Goal: Communication & Community: Answer question/provide support

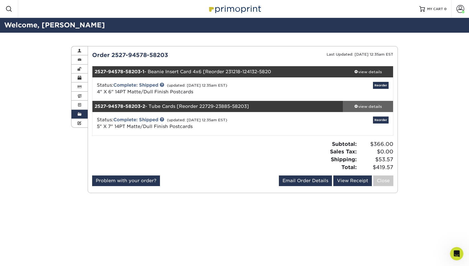
click at [375, 105] on div "view details" at bounding box center [368, 107] width 50 height 6
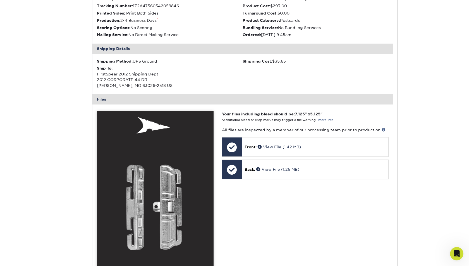
scroll to position [156, 0]
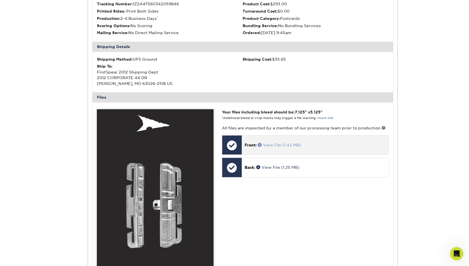
click at [289, 143] on link "View File (1.42 MB)" at bounding box center [279, 145] width 43 height 4
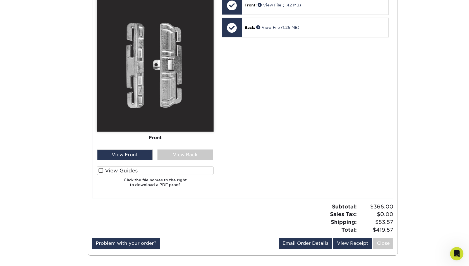
scroll to position [296, 0]
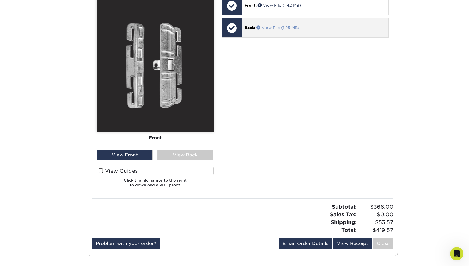
click at [292, 25] on link "View File (1.25 MB)" at bounding box center [277, 27] width 43 height 4
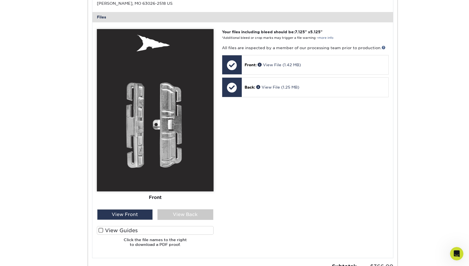
scroll to position [236, 0]
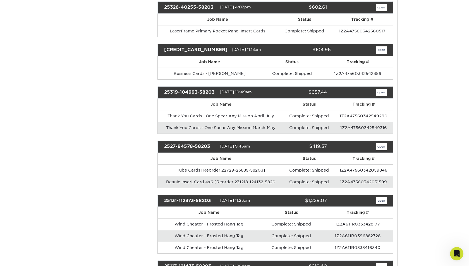
scroll to position [344, 0]
click at [379, 143] on link "open" at bounding box center [381, 146] width 11 height 7
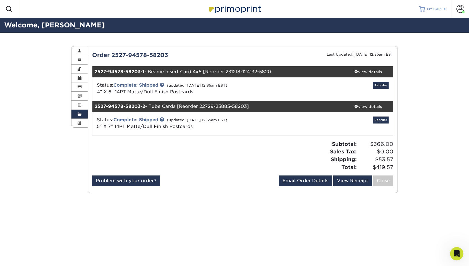
scroll to position [0, 0]
click at [367, 106] on div "view details" at bounding box center [368, 107] width 50 height 6
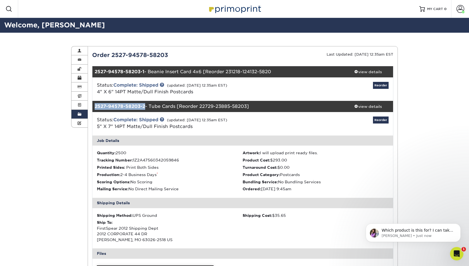
drag, startPoint x: 145, startPoint y: 106, endPoint x: 95, endPoint y: 106, distance: 49.7
click at [95, 106] on strong "2527-94578-58203-2" at bounding box center [120, 106] width 51 height 5
drag, startPoint x: 95, startPoint y: 106, endPoint x: 144, endPoint y: 106, distance: 49.5
click at [144, 106] on strong "2527-94578-58203-2" at bounding box center [120, 106] width 51 height 5
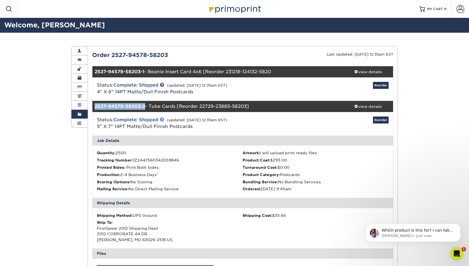
copy strong "2527-94578-58203-2"
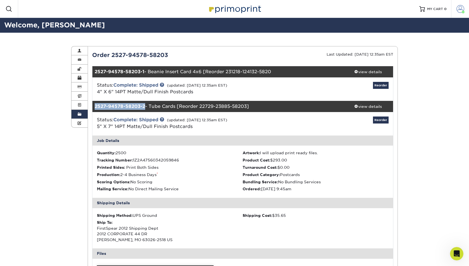
click at [460, 9] on span at bounding box center [461, 9] width 8 height 8
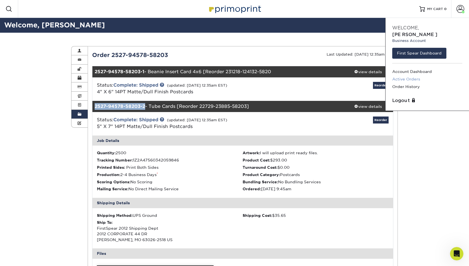
click at [412, 75] on link "Active Orders" at bounding box center [428, 79] width 70 height 8
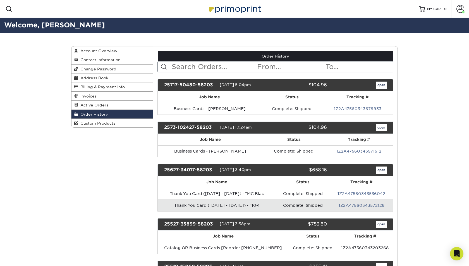
click at [244, 10] on img at bounding box center [235, 9] width 56 height 12
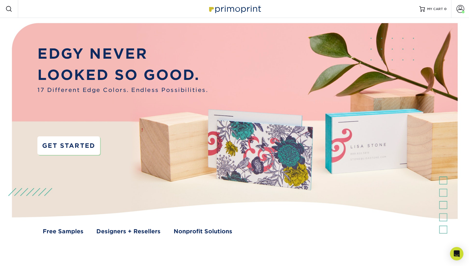
click at [79, 142] on link "GET STARTED" at bounding box center [68, 145] width 63 height 18
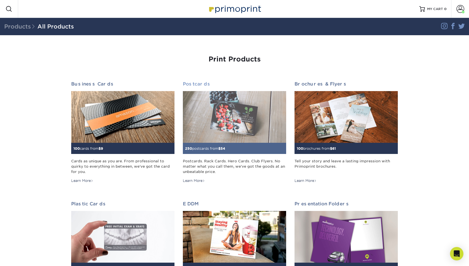
click at [232, 124] on img at bounding box center [234, 117] width 103 height 52
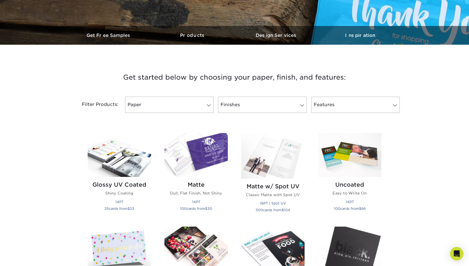
scroll to position [132, 0]
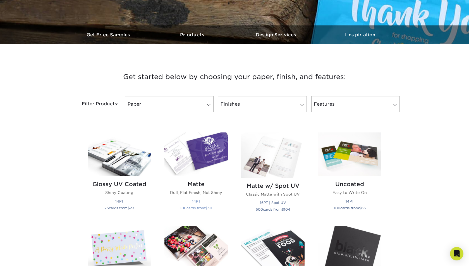
click at [198, 158] on img at bounding box center [196, 154] width 63 height 44
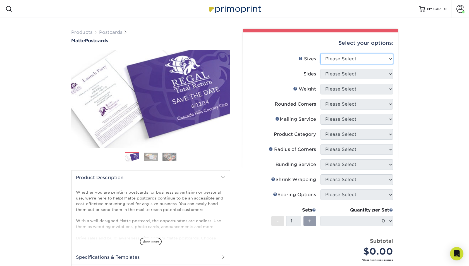
select select "5.00x7.00"
select select "13abbda7-1d64-4f25-8bb2-c179b224825d"
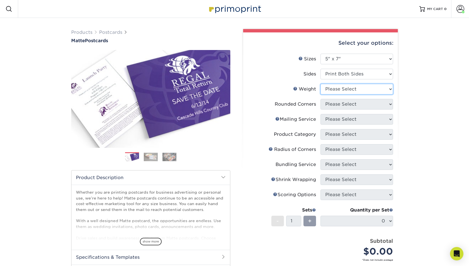
select select "14PT"
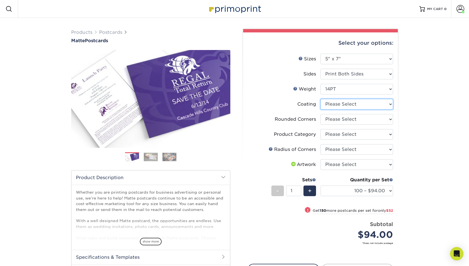
select select "121bb7b5-3b4d-429f-bd8d-bbf80e953313"
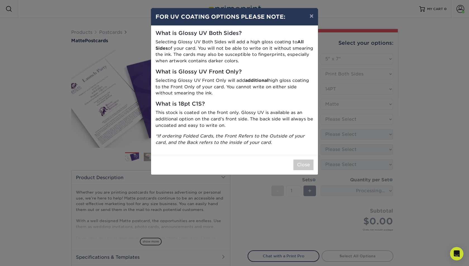
click at [304, 162] on button "Close" at bounding box center [304, 165] width 20 height 11
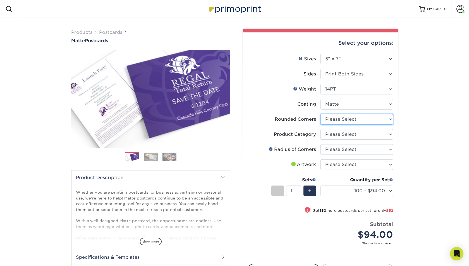
select select "0"
select select
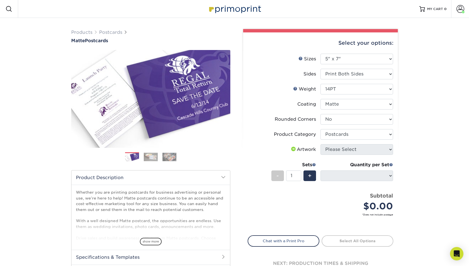
click at [416, 144] on div "Products Postcards Matte Postcards Next $" at bounding box center [234, 167] width 469 height 298
drag, startPoint x: 366, startPoint y: 158, endPoint x: 367, endPoint y: 155, distance: 3.2
click at [366, 158] on li "Artwork Please Select I will upload files I need a design - $150" at bounding box center [320, 151] width 145 height 15
click at [292, 149] on span at bounding box center [293, 149] width 7 height 4
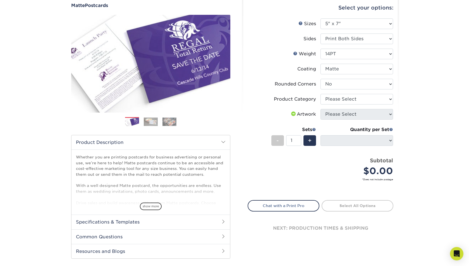
scroll to position [36, 0]
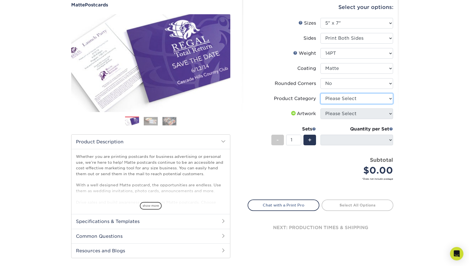
select select "9b7272e0-d6c8-4c3c-8e97-d3a1bcdab858"
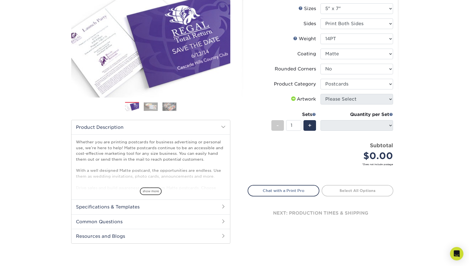
scroll to position [50, 0]
click at [309, 125] on span "+" at bounding box center [310, 126] width 4 height 8
click at [278, 125] on span "-" at bounding box center [278, 126] width 3 height 8
type input "1"
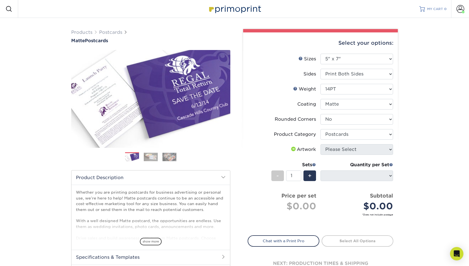
scroll to position [0, 0]
select select "16PT"
select select "-1"
select select
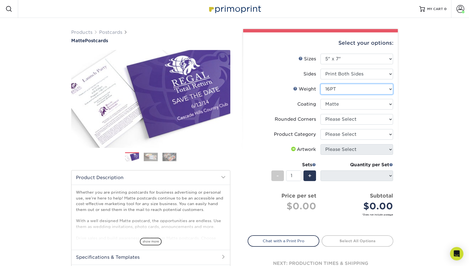
select select "-1"
select select "14PT"
select select "-1"
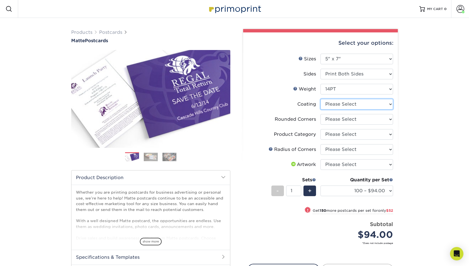
select select "121bb7b5-3b4d-429f-bd8d-bbf80e953313"
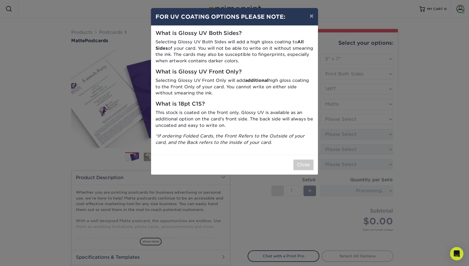
click at [304, 161] on button "Close" at bounding box center [304, 165] width 20 height 11
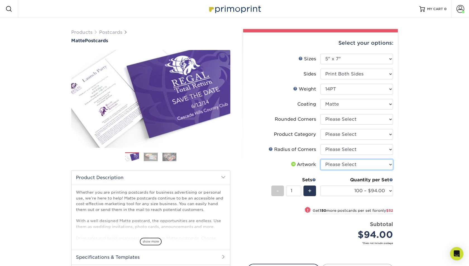
select select "upload"
select select "0"
select select
select select "-1"
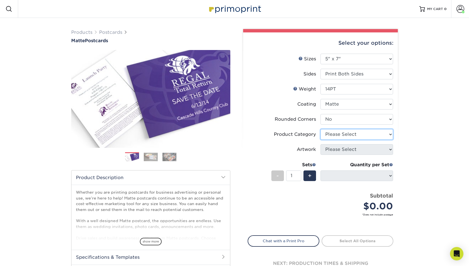
select select "9b7272e0-d6c8-4c3c-8e97-d3a1bcdab858"
click at [303, 239] on link "Chat with a Print Pro" at bounding box center [284, 240] width 72 height 11
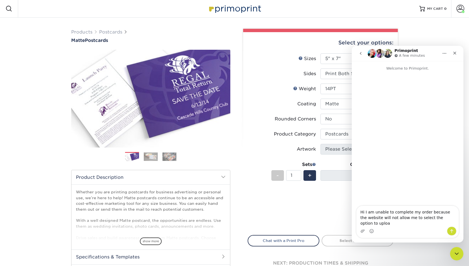
scroll to position [0, 0]
type textarea "Hi, I am unable to complete my order because the website will not allow me to s…"
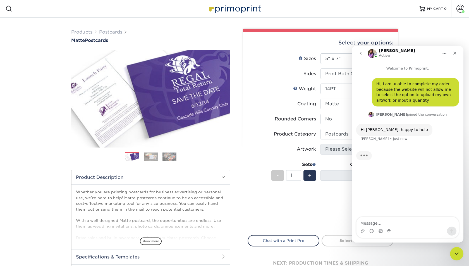
click at [393, 197] on div "Hi, I am unable to complete my order because the website will not allow me to s…" at bounding box center [408, 144] width 112 height 146
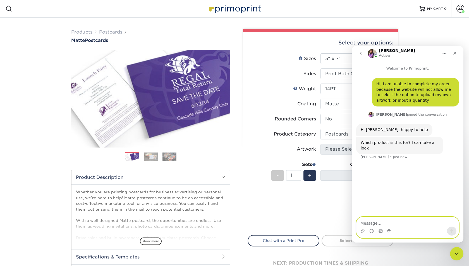
click at [405, 222] on textarea "Message…" at bounding box center [408, 221] width 102 height 9
paste textarea "2527-94578-58203-2"
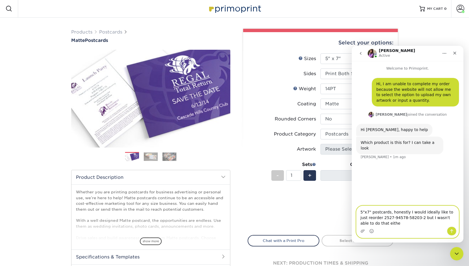
type textarea "5"x7" postcards, honestly I would ideally like to just reorder 2527-94578-58203…"
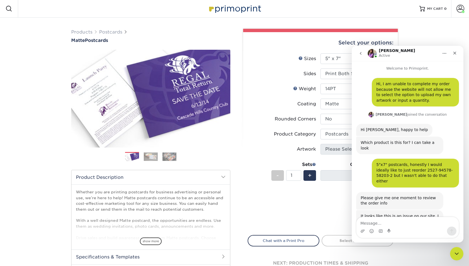
scroll to position [28, 0]
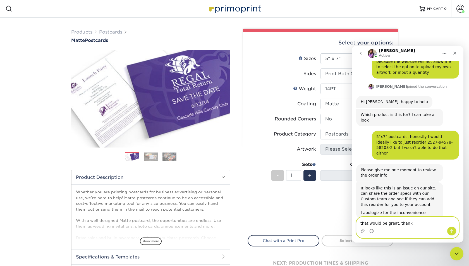
type textarea "that would be great, thanks"
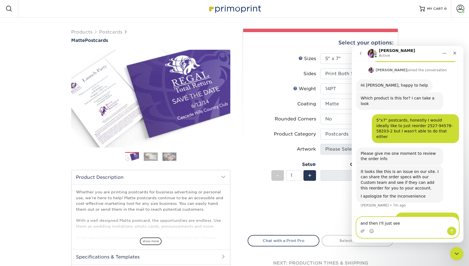
type textarea "A"
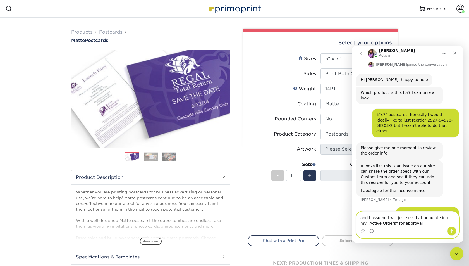
type textarea "and I assume I will just see that populate into my "Active Orders" for approval?"
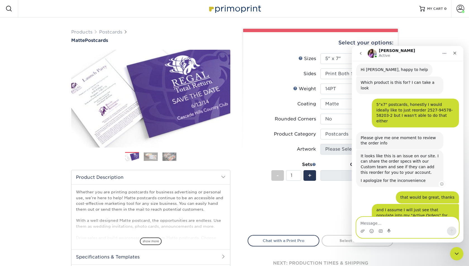
scroll to position [89, 0]
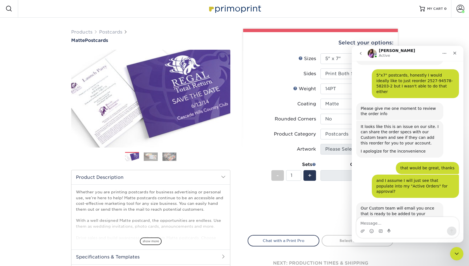
click at [418, 206] on div "Our Custom team will email you once that is ready to be added to your account. …" at bounding box center [400, 217] width 78 height 22
click at [413, 221] on textarea "Message…" at bounding box center [408, 221] width 102 height 9
type textarea "ok great! thanks"
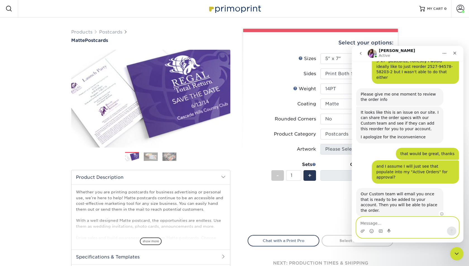
scroll to position [128, 0]
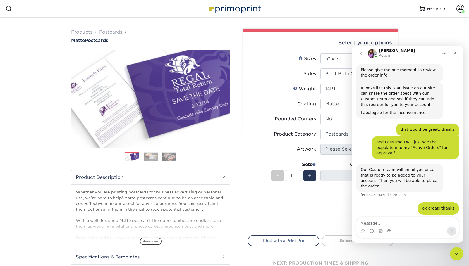
click at [296, 213] on small "*Does not include postage" at bounding box center [322, 214] width 141 height 3
click at [457, 53] on icon "Close" at bounding box center [455, 53] width 4 height 4
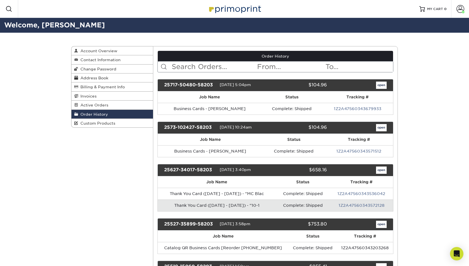
click at [241, 8] on img at bounding box center [235, 9] width 56 height 12
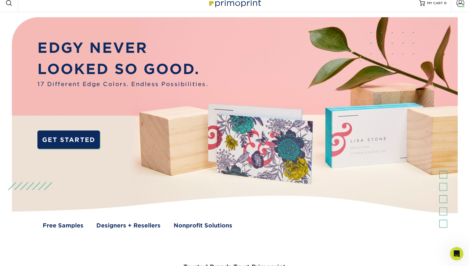
scroll to position [9, 0]
